Goal: Task Accomplishment & Management: Manage account settings

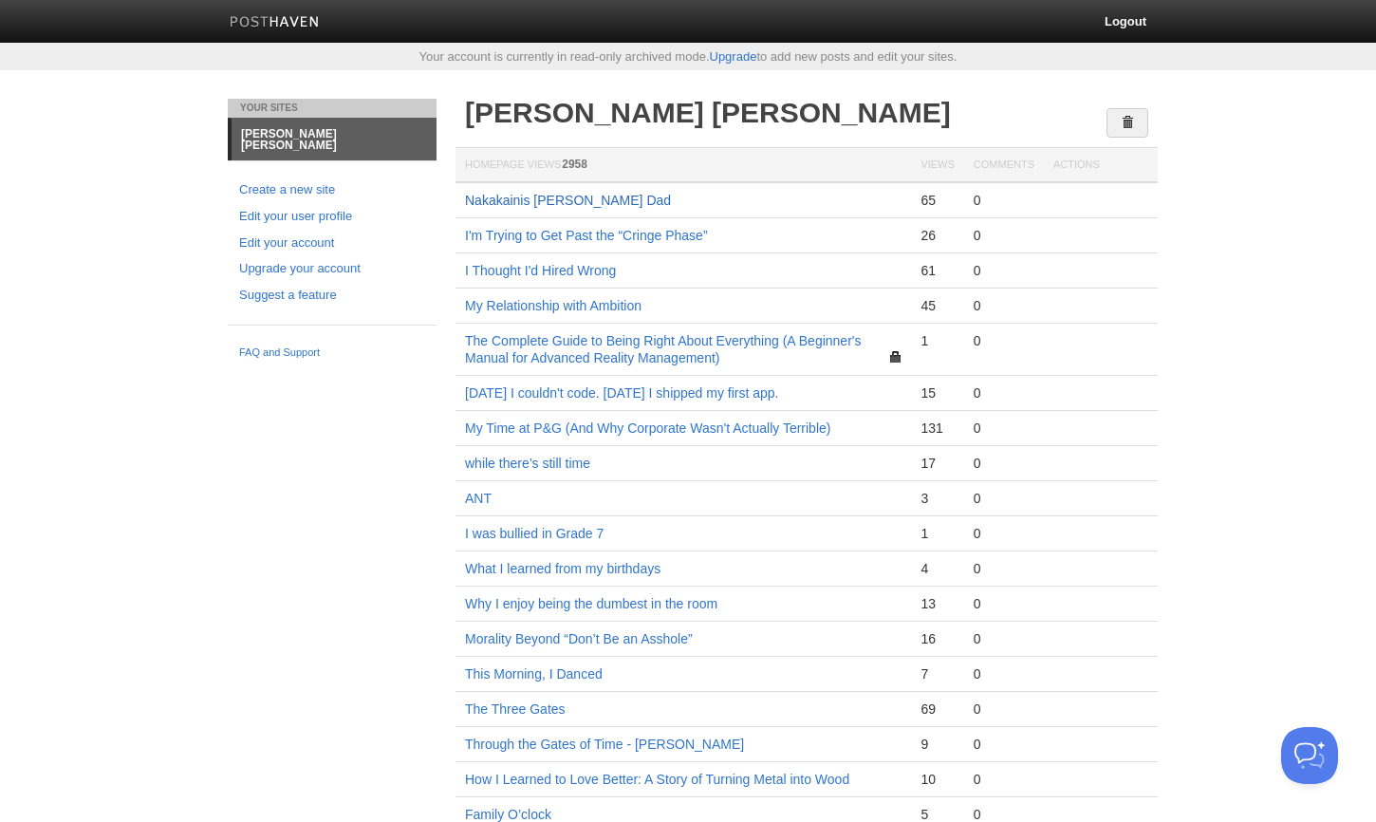
click at [576, 194] on link "Nakakainis [PERSON_NAME] Dad" at bounding box center [568, 200] width 206 height 15
click at [731, 58] on link "Upgrade" at bounding box center [733, 56] width 47 height 14
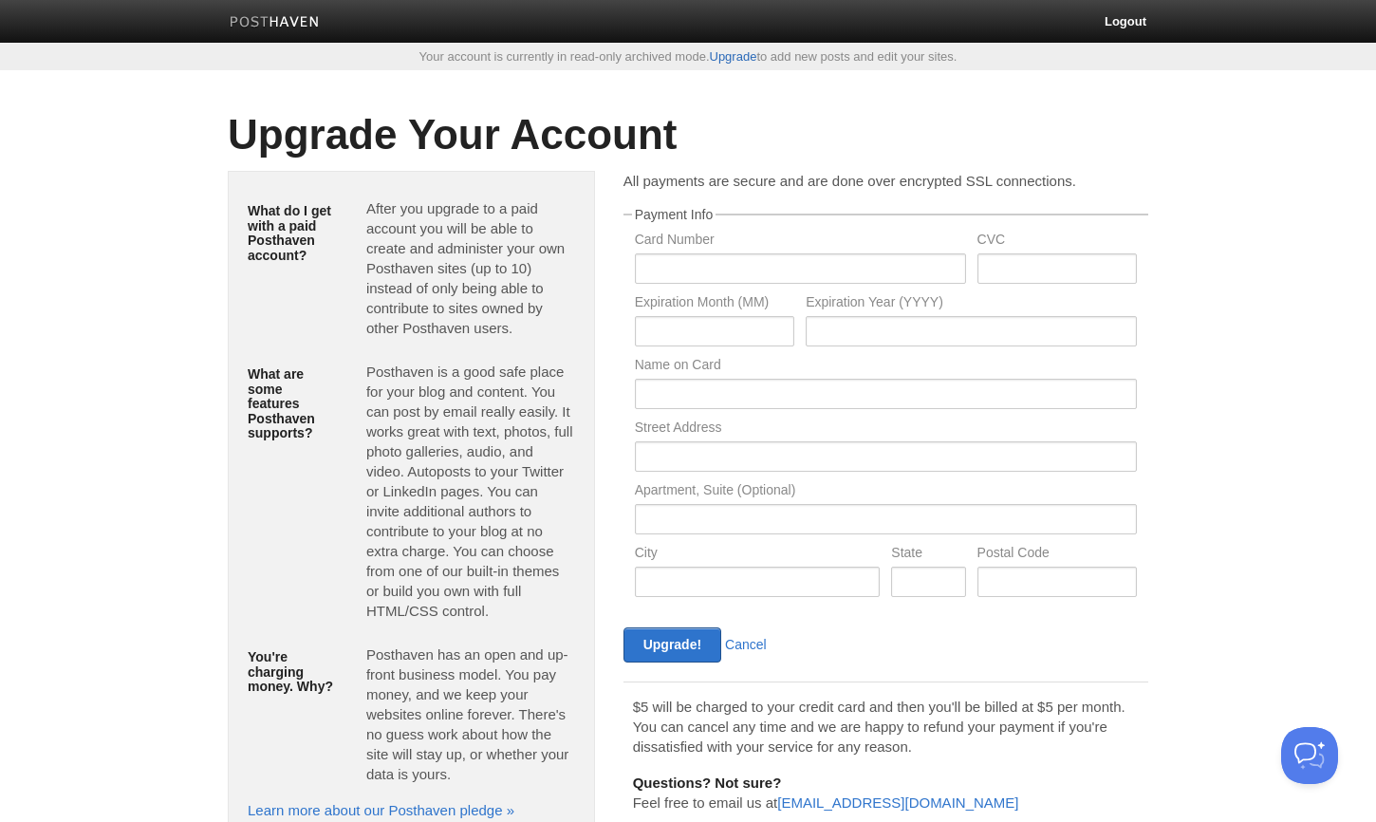
click at [737, 55] on link "Upgrade" at bounding box center [733, 56] width 47 height 14
